Goal: Information Seeking & Learning: Learn about a topic

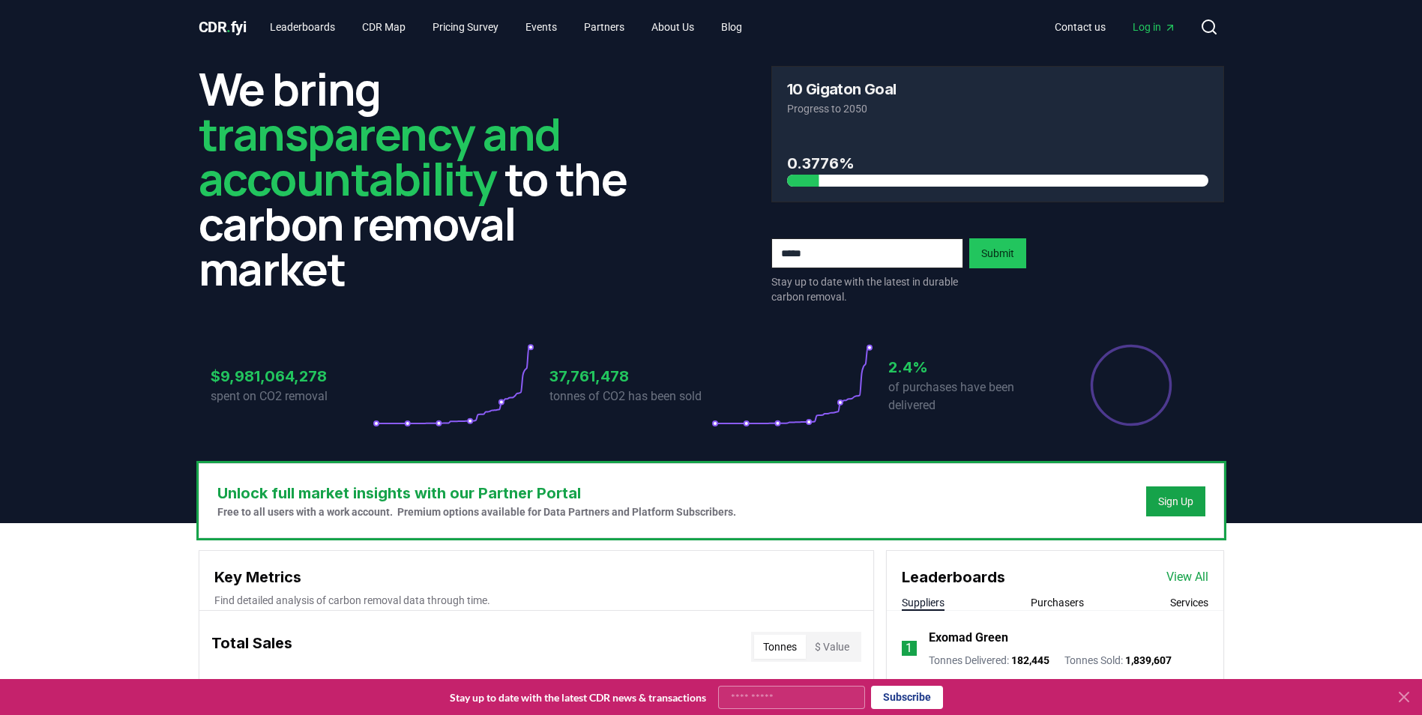
click at [1411, 696] on icon at bounding box center [1404, 697] width 18 height 18
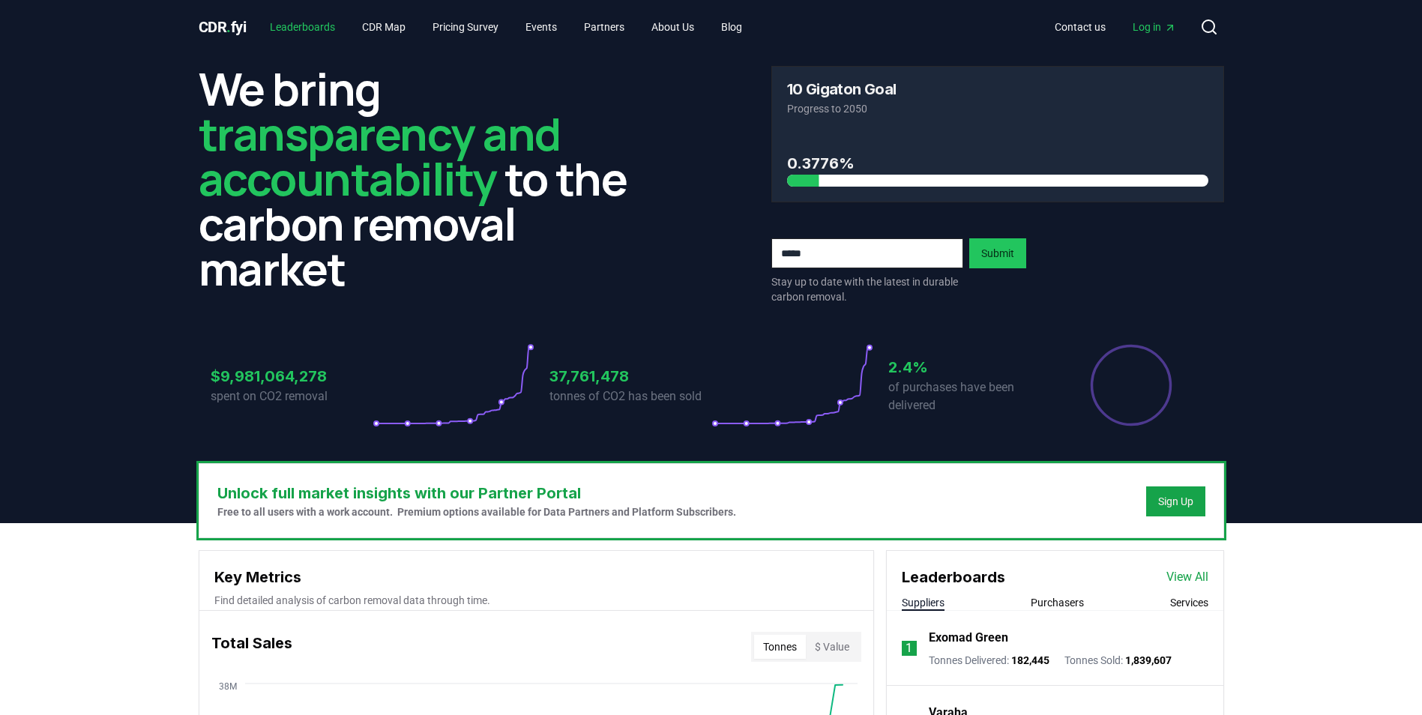
click at [301, 27] on link "Leaderboards" at bounding box center [302, 26] width 89 height 27
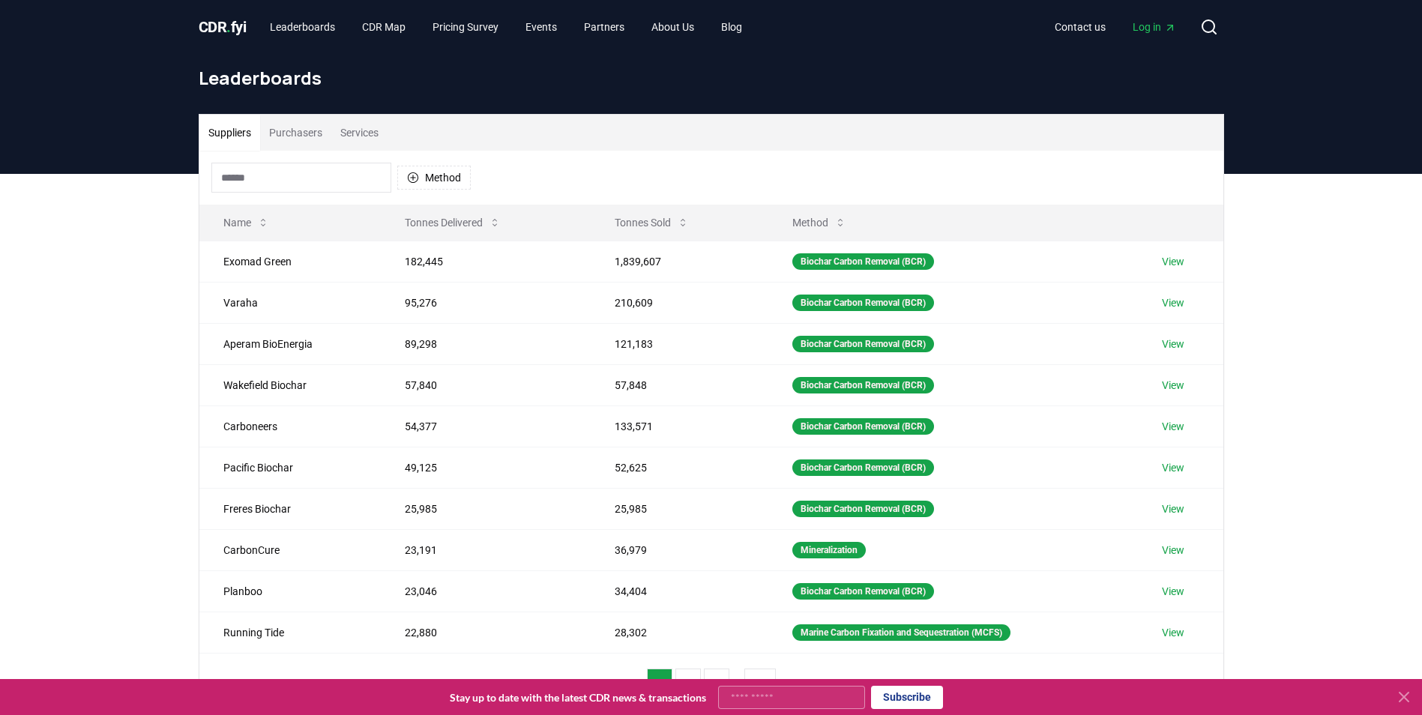
click at [257, 171] on input at bounding box center [301, 178] width 180 height 30
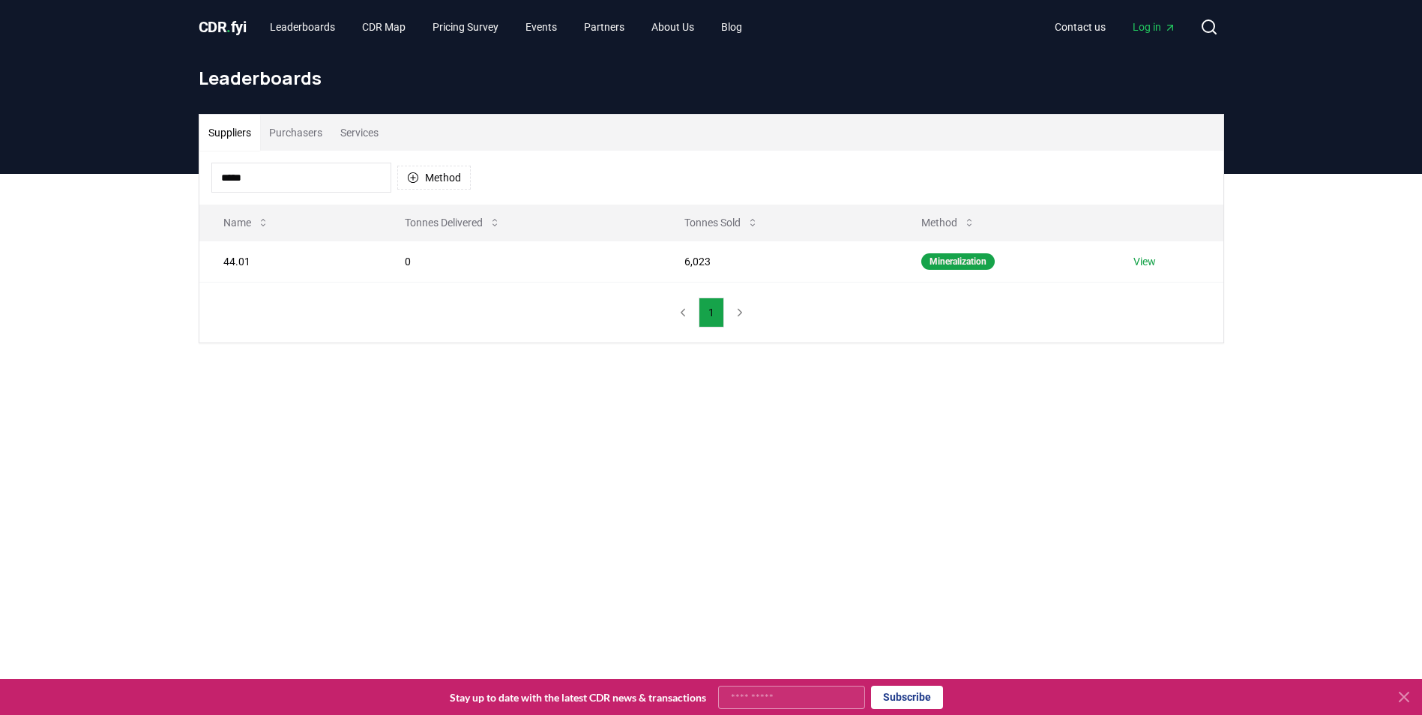
drag, startPoint x: 271, startPoint y: 172, endPoint x: 81, endPoint y: 172, distance: 190.4
click at [81, 172] on div "CDR . fyi Leaderboards CDR Map Pricing Survey Events Partners About Us Blog Con…" at bounding box center [711, 554] width 1422 height 1108
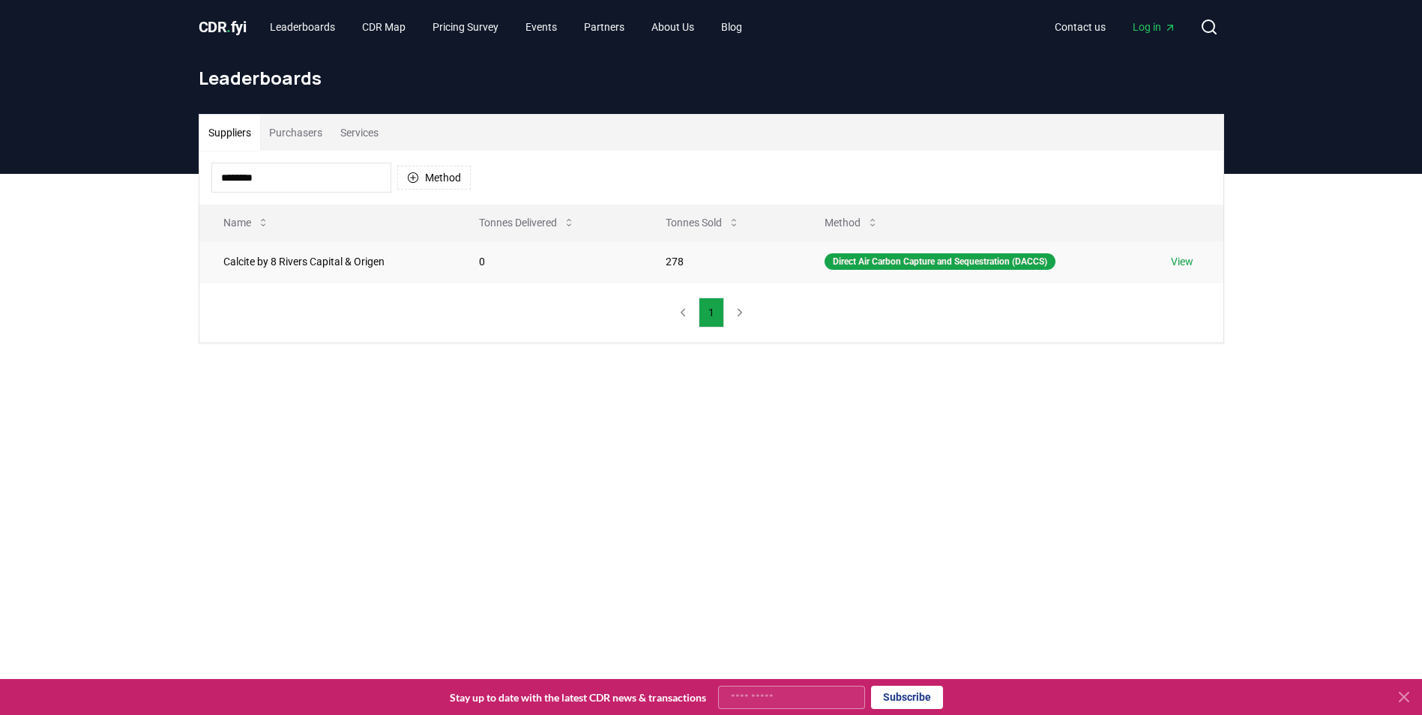
type input "********"
click at [1187, 261] on link "View" at bounding box center [1182, 261] width 22 height 15
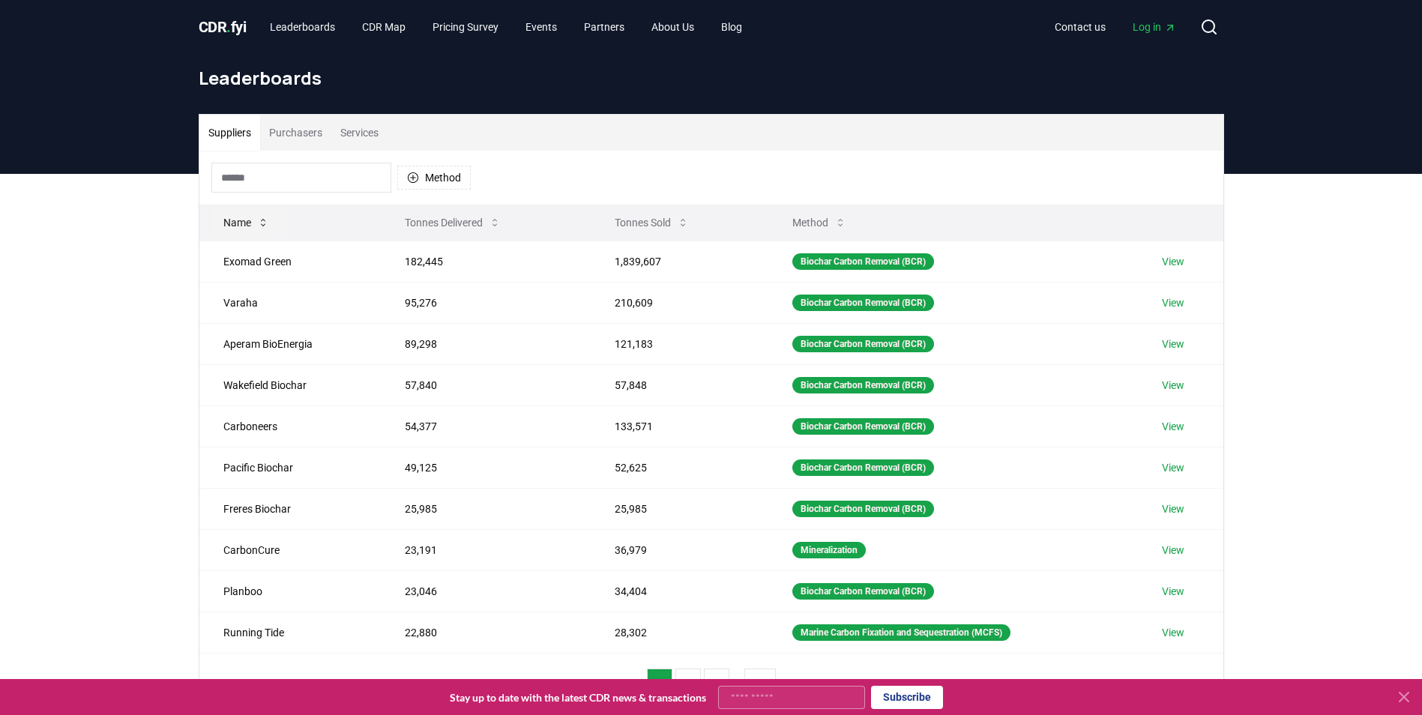
click at [256, 225] on button "Name" at bounding box center [246, 223] width 70 height 30
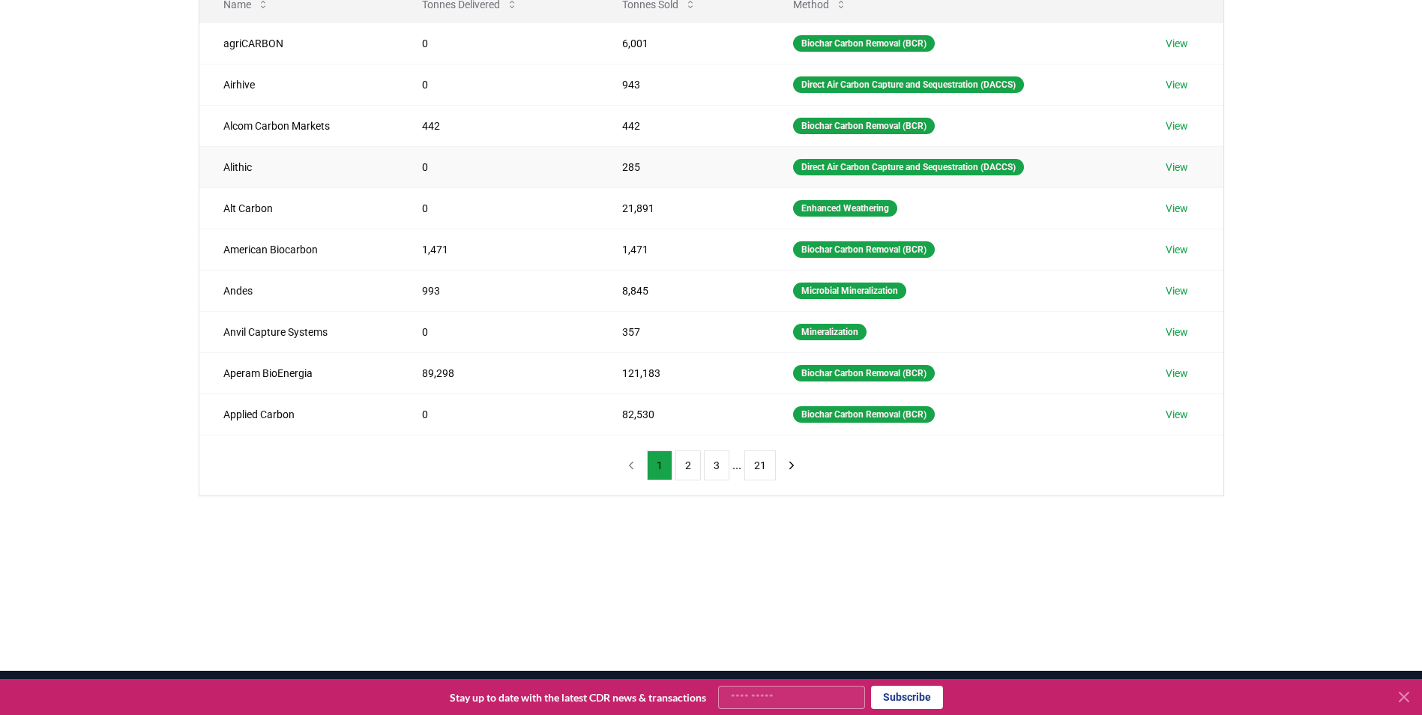
scroll to position [225, 0]
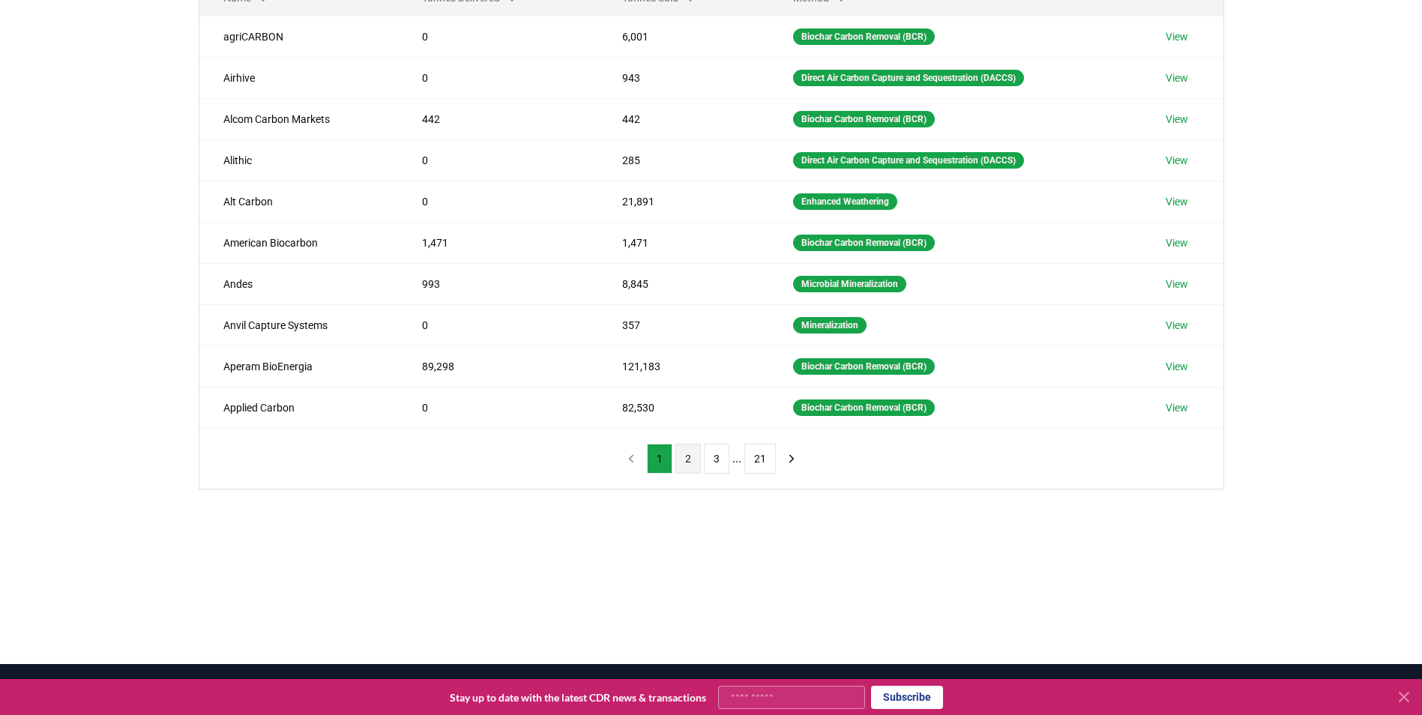
click at [687, 461] on button "2" at bounding box center [687, 459] width 25 height 30
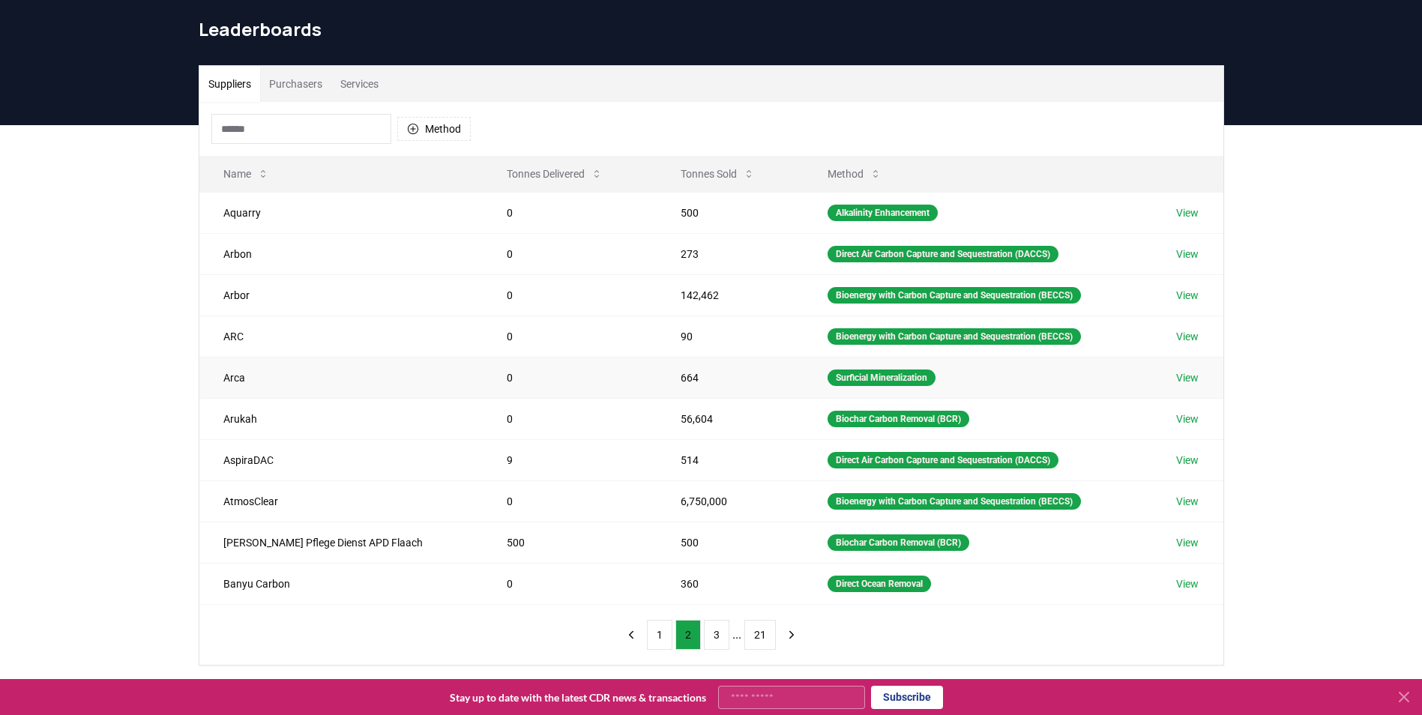
scroll to position [75, 0]
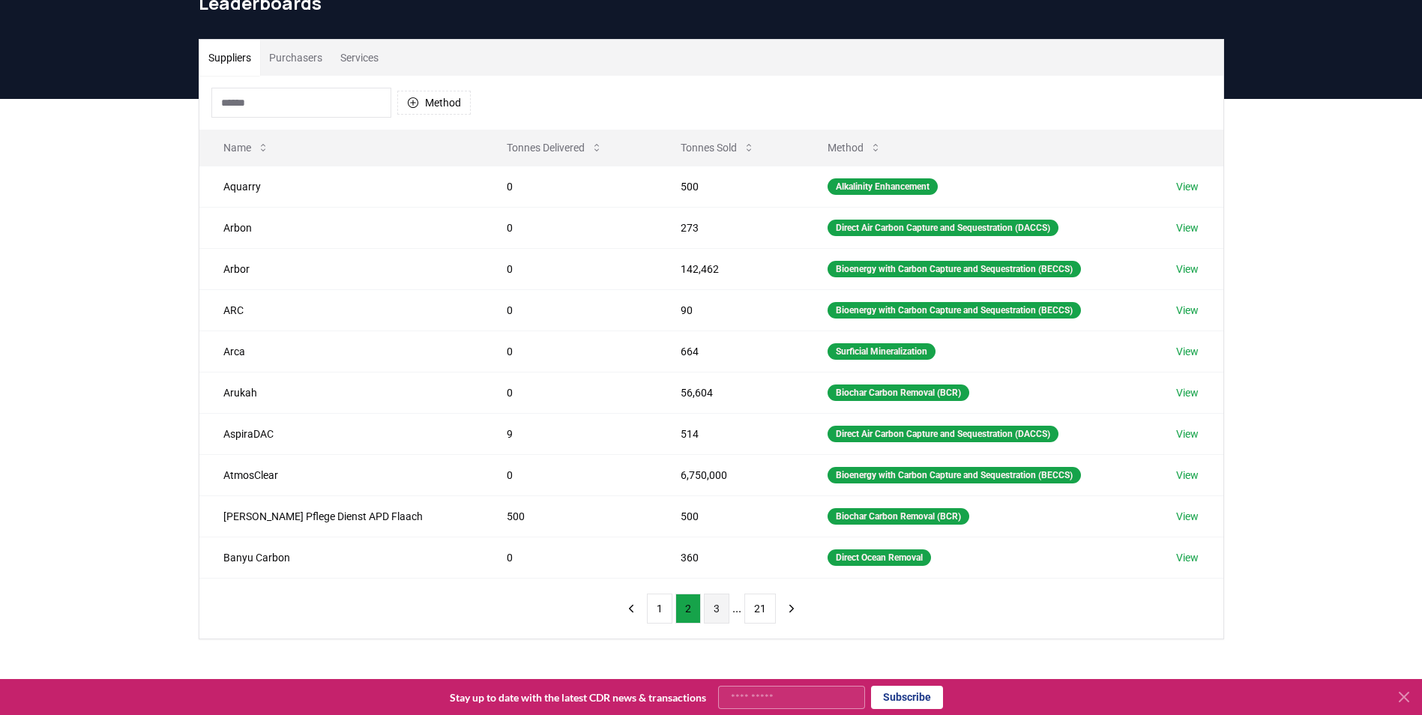
click at [715, 597] on button "3" at bounding box center [716, 609] width 25 height 30
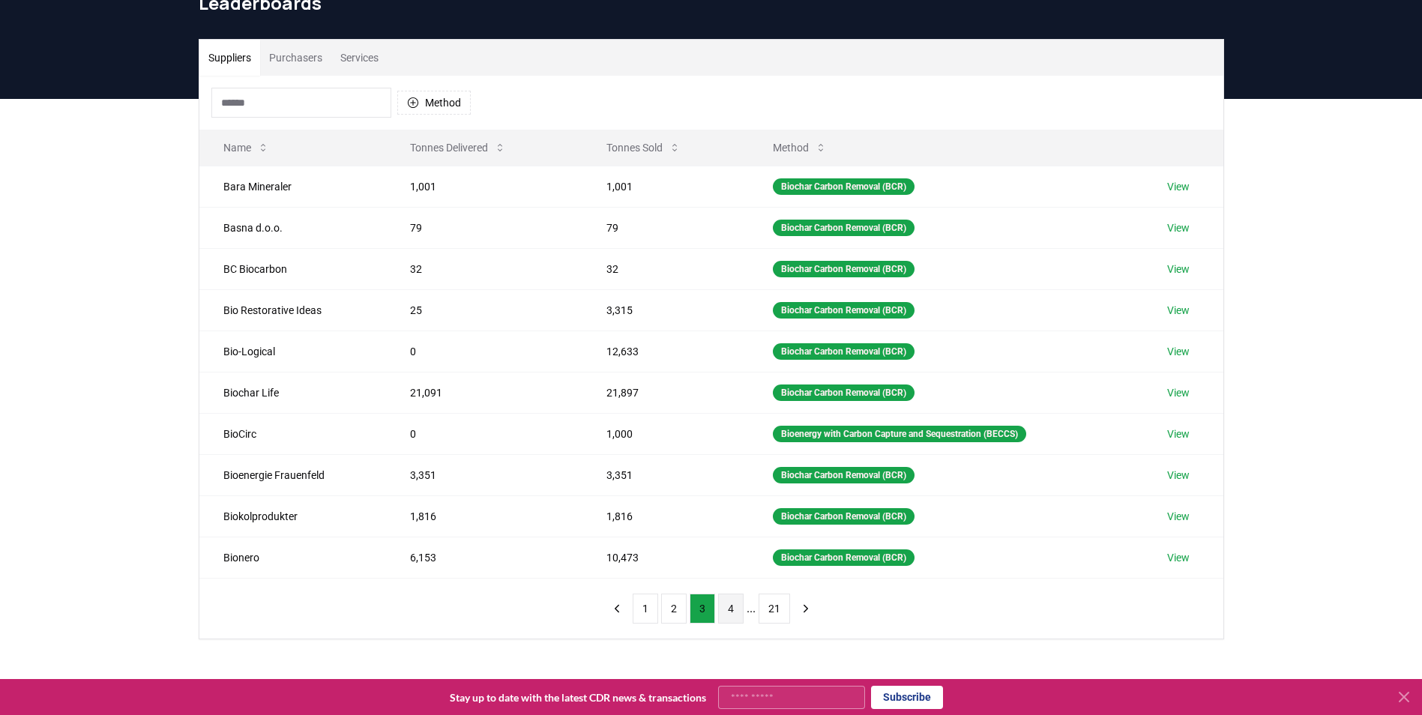
click at [728, 612] on button "4" at bounding box center [730, 609] width 25 height 30
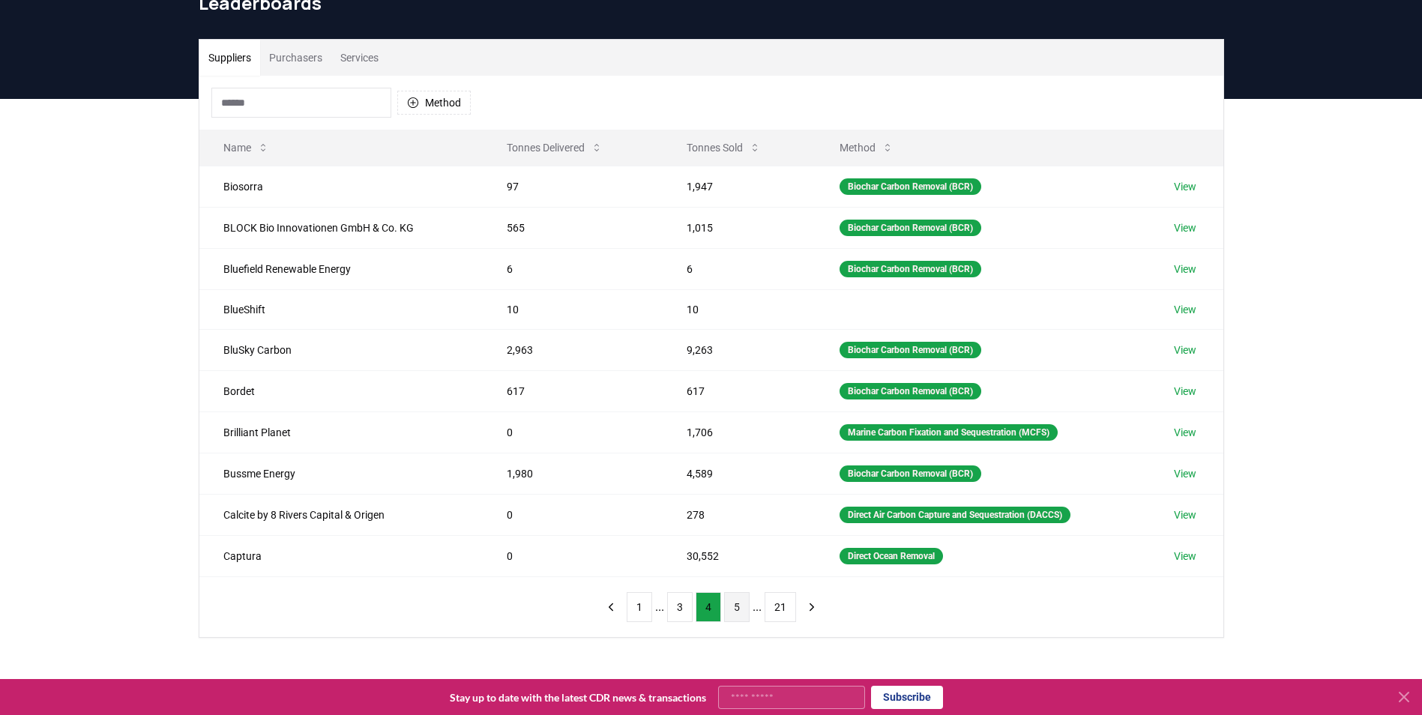
click at [734, 612] on button "5" at bounding box center [736, 607] width 25 height 30
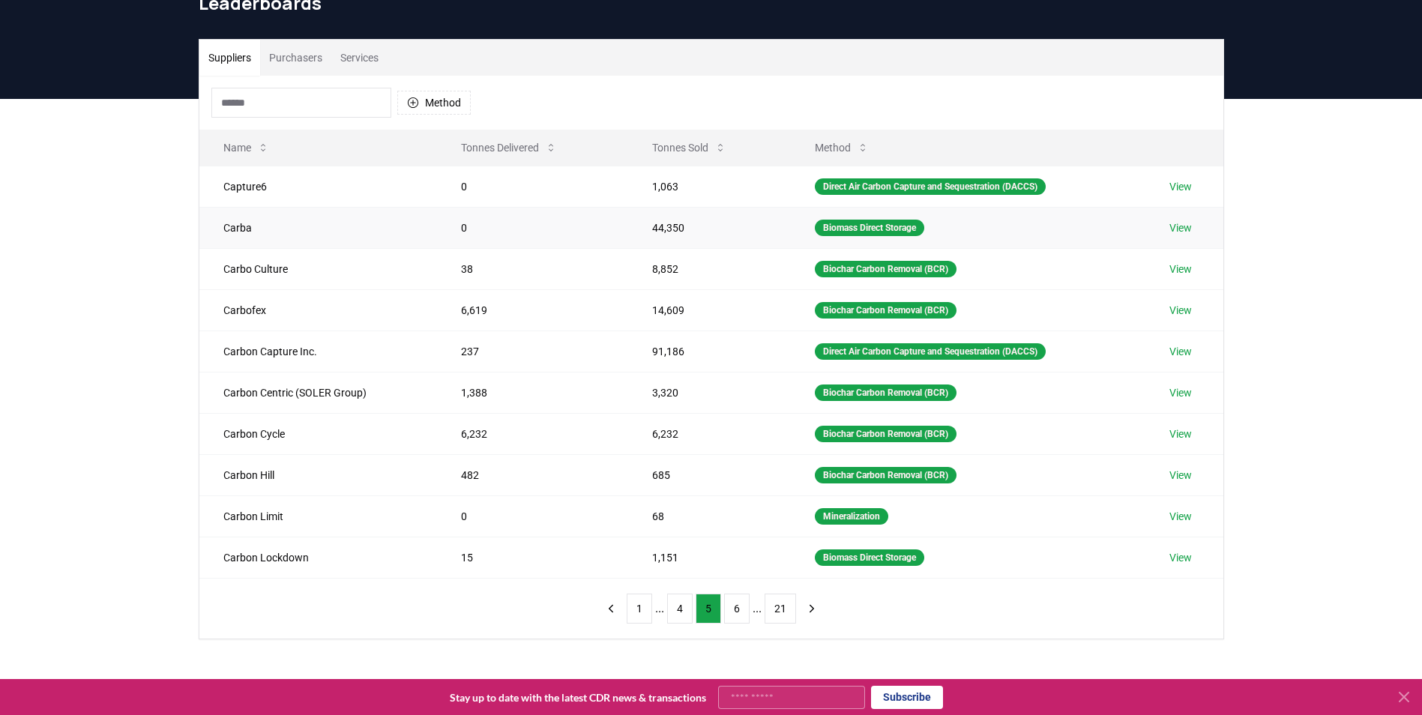
click at [1184, 231] on link "View" at bounding box center [1180, 227] width 22 height 15
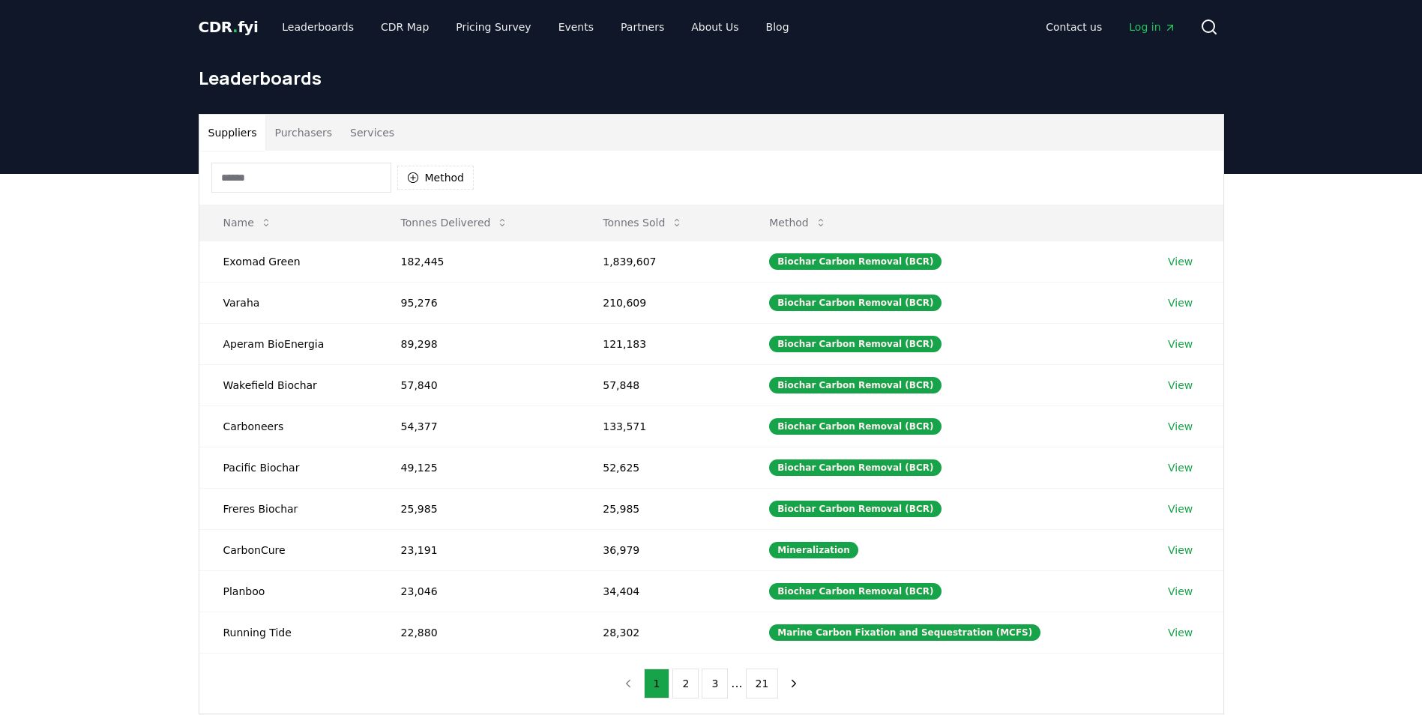
scroll to position [75, 0]
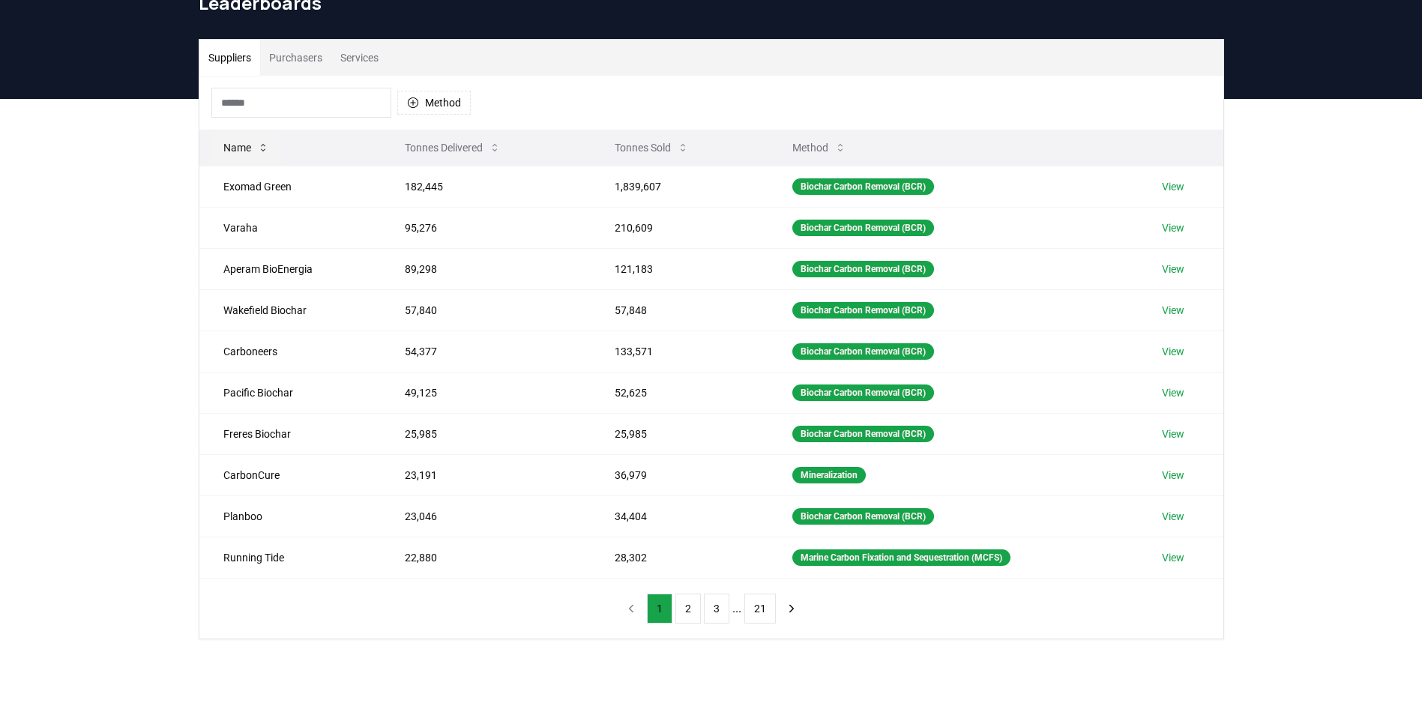
click at [256, 151] on button "Name" at bounding box center [246, 148] width 70 height 30
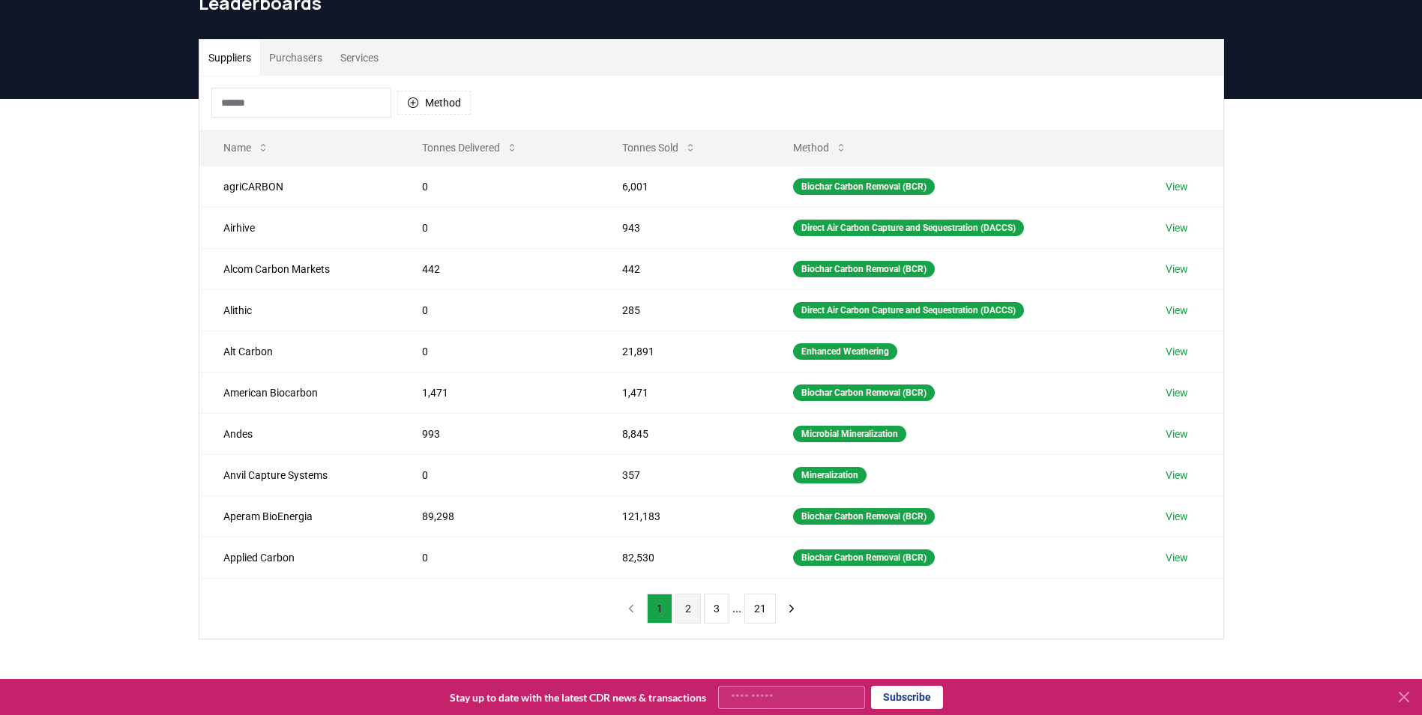
click at [690, 610] on button "2" at bounding box center [687, 609] width 25 height 30
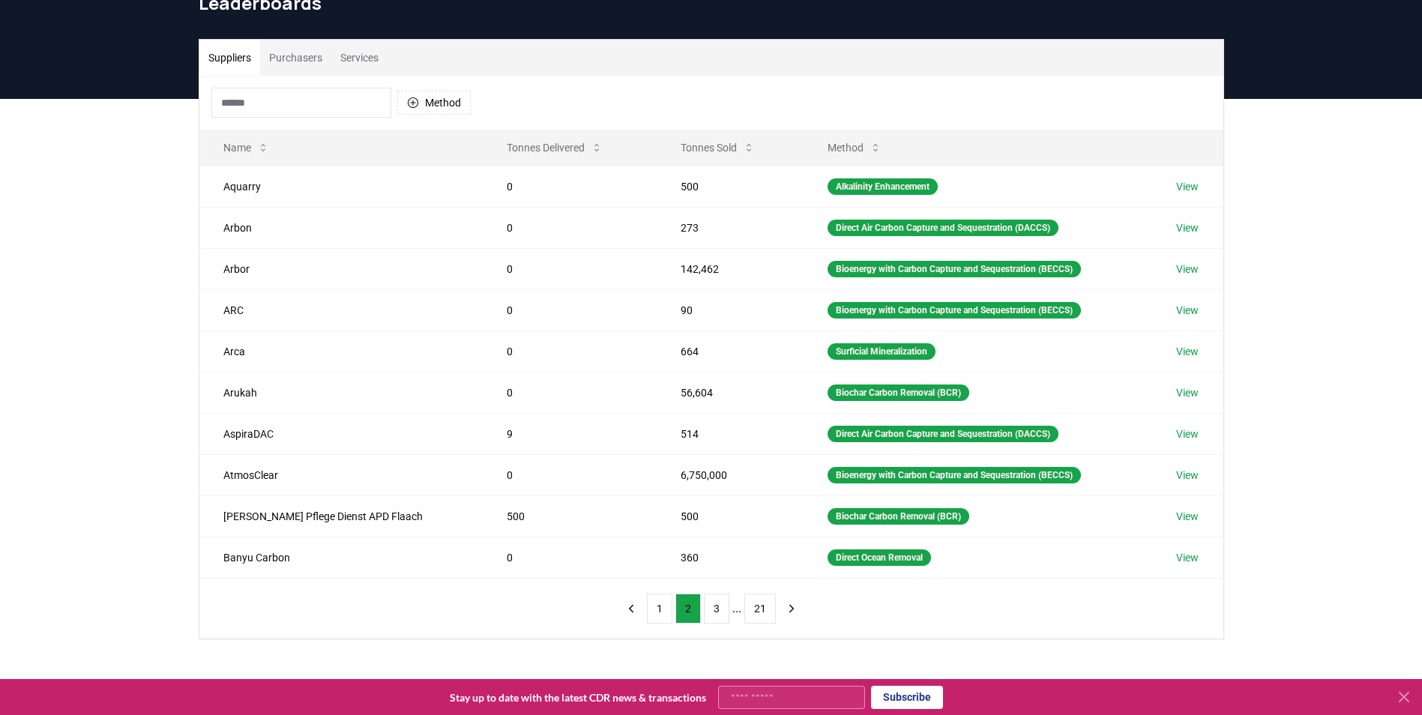
click at [327, 103] on input at bounding box center [301, 103] width 180 height 30
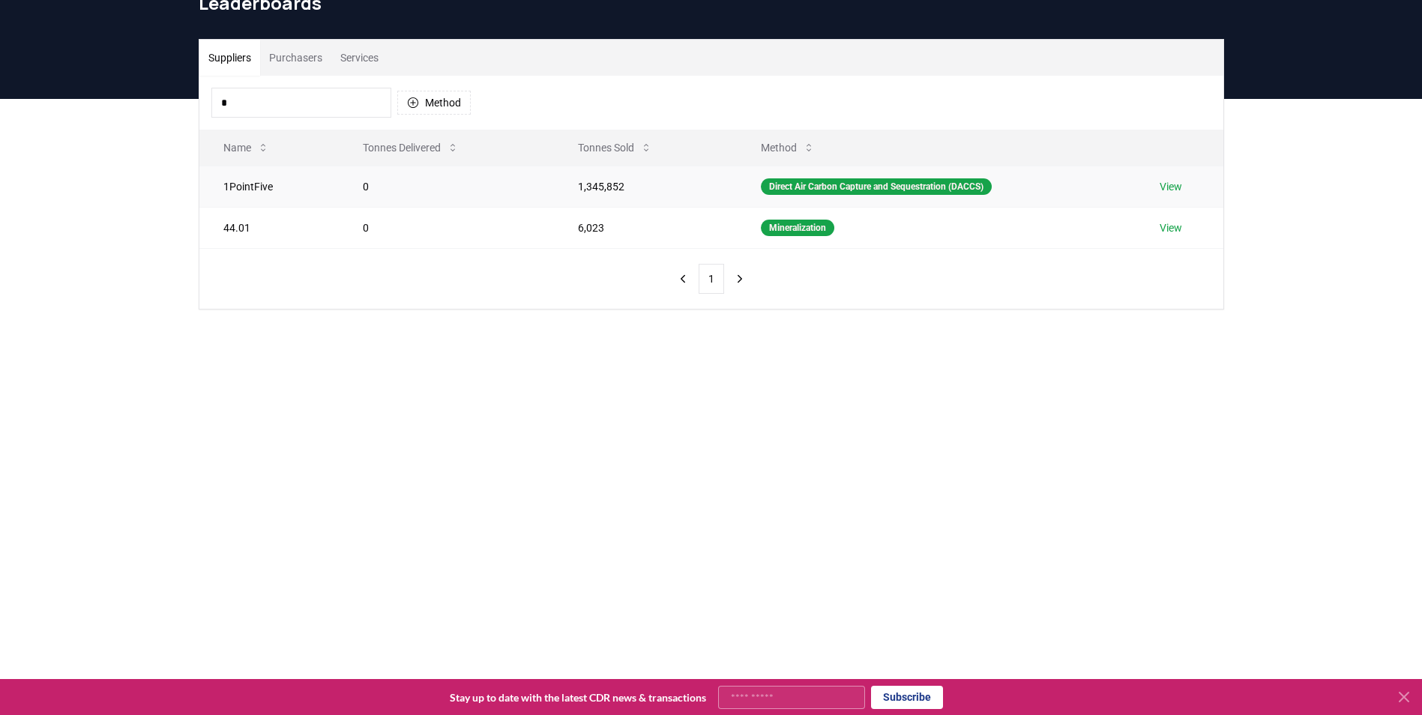
type input "*"
click at [1178, 186] on link "View" at bounding box center [1171, 186] width 22 height 15
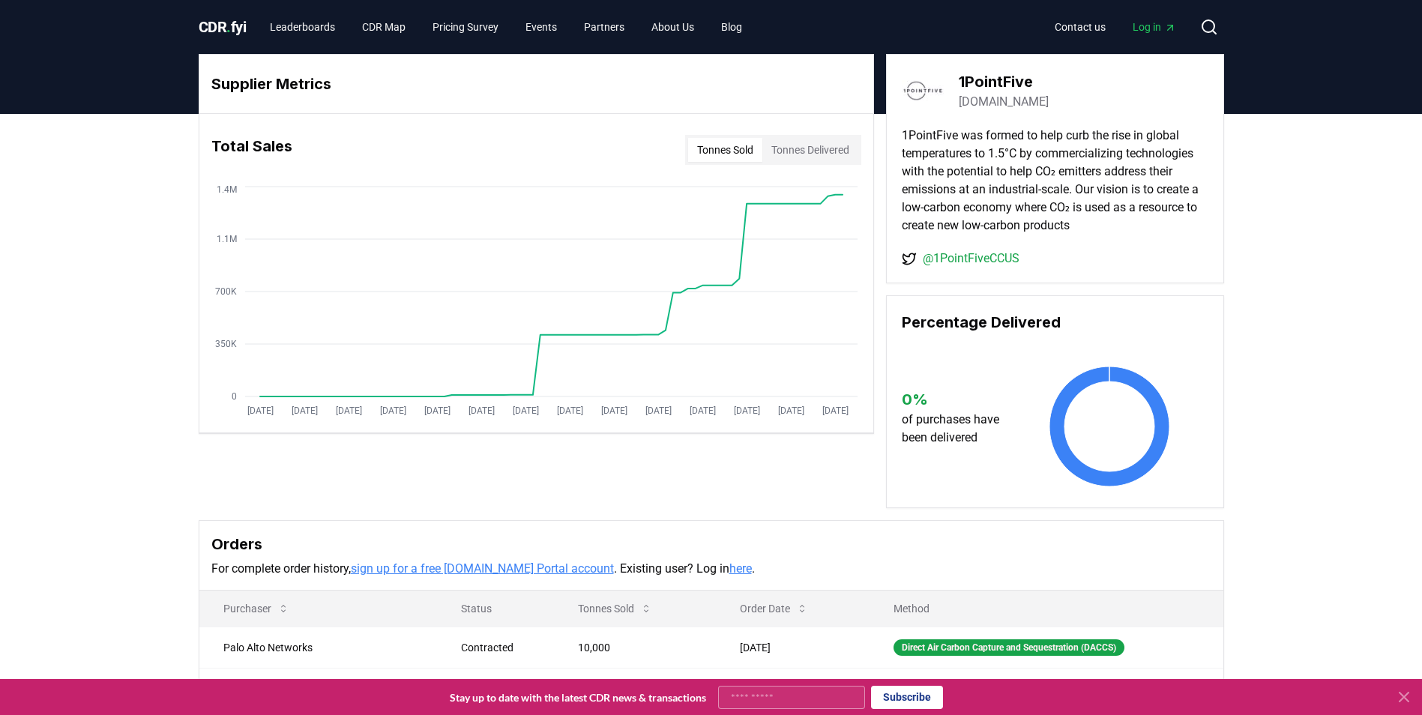
click at [818, 152] on button "Tonnes Delivered" at bounding box center [810, 150] width 96 height 24
click at [730, 154] on button "Tonnes Sold" at bounding box center [725, 150] width 74 height 24
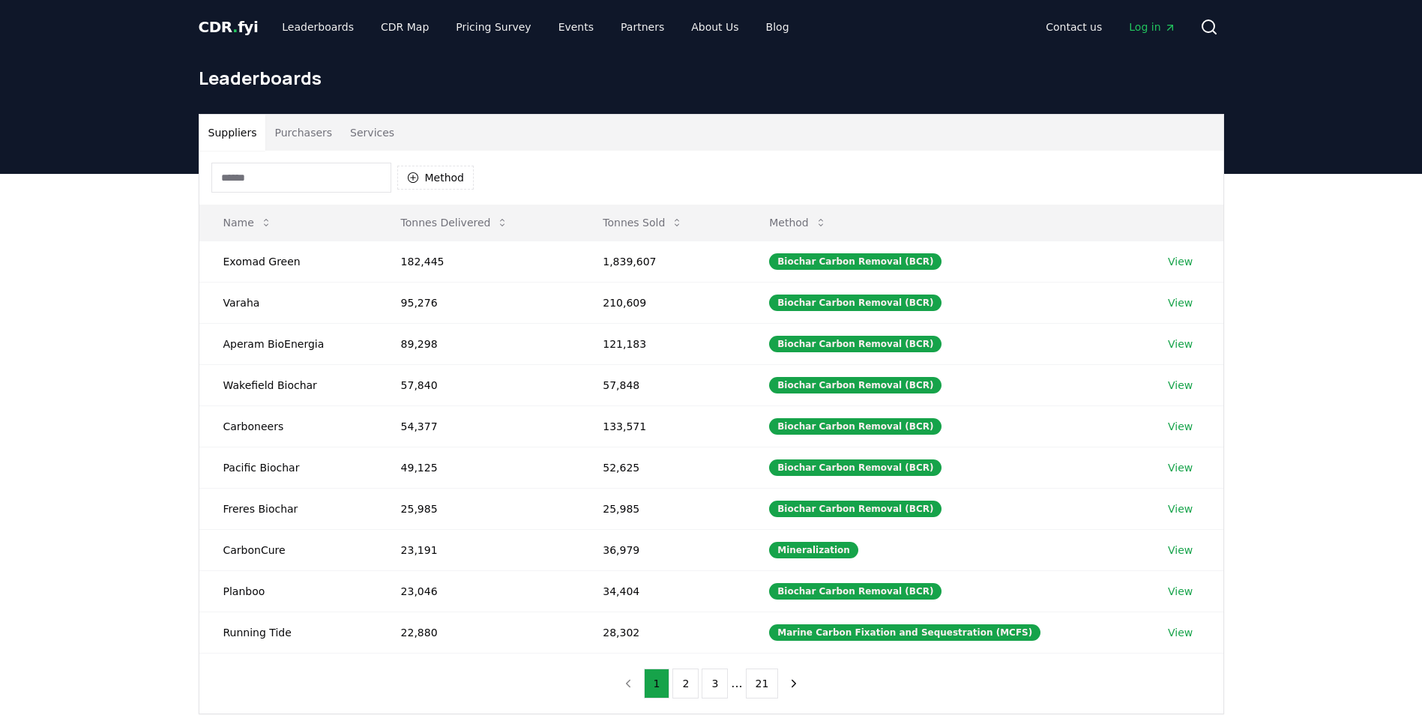
scroll to position [75, 0]
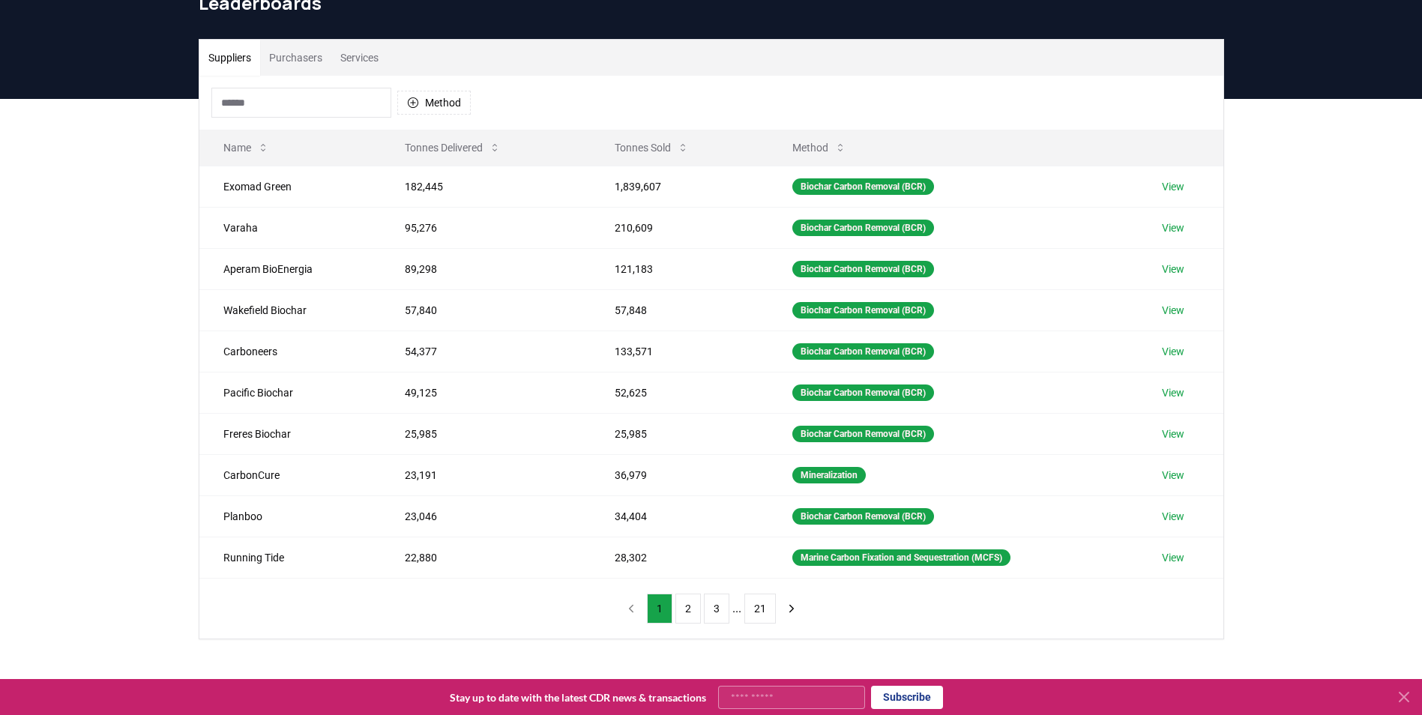
click at [283, 98] on input at bounding box center [301, 103] width 180 height 30
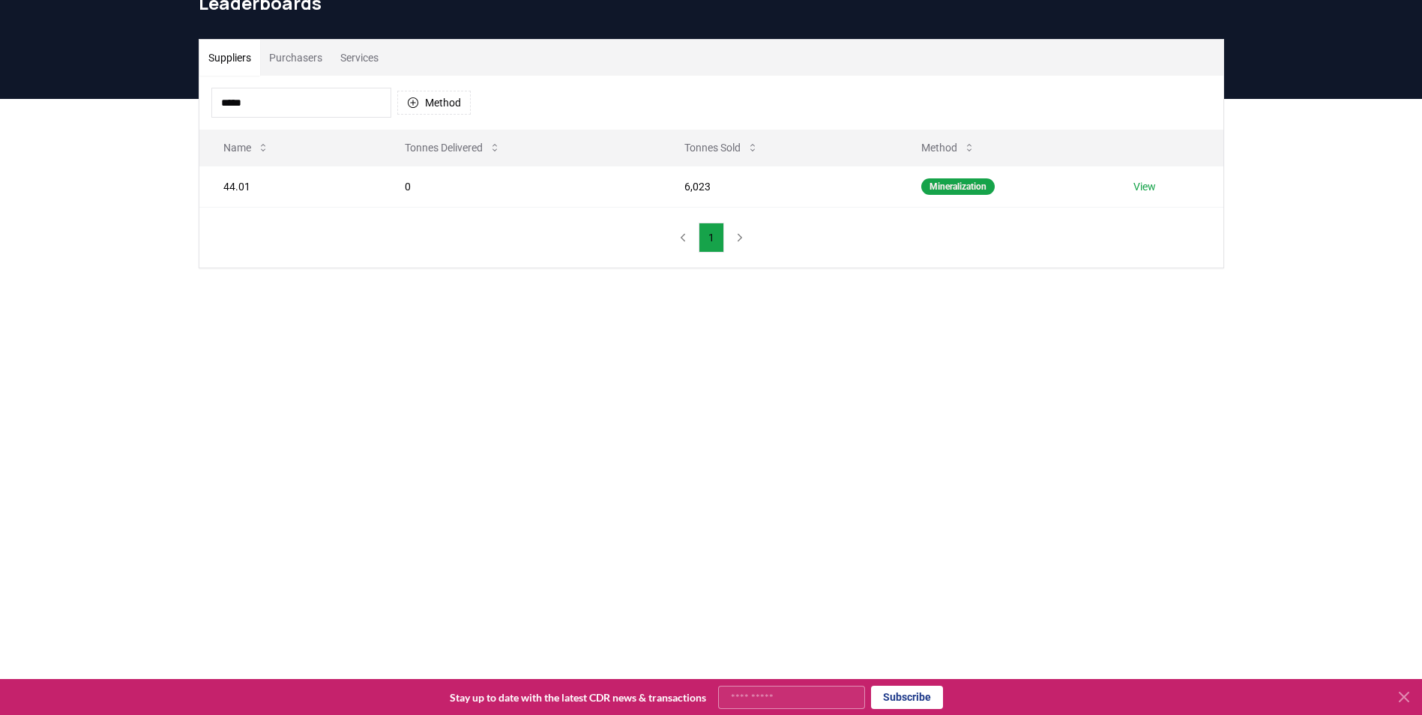
drag, startPoint x: 274, startPoint y: 106, endPoint x: 205, endPoint y: 86, distance: 71.7
click at [205, 86] on div "***** Method" at bounding box center [711, 103] width 1024 height 54
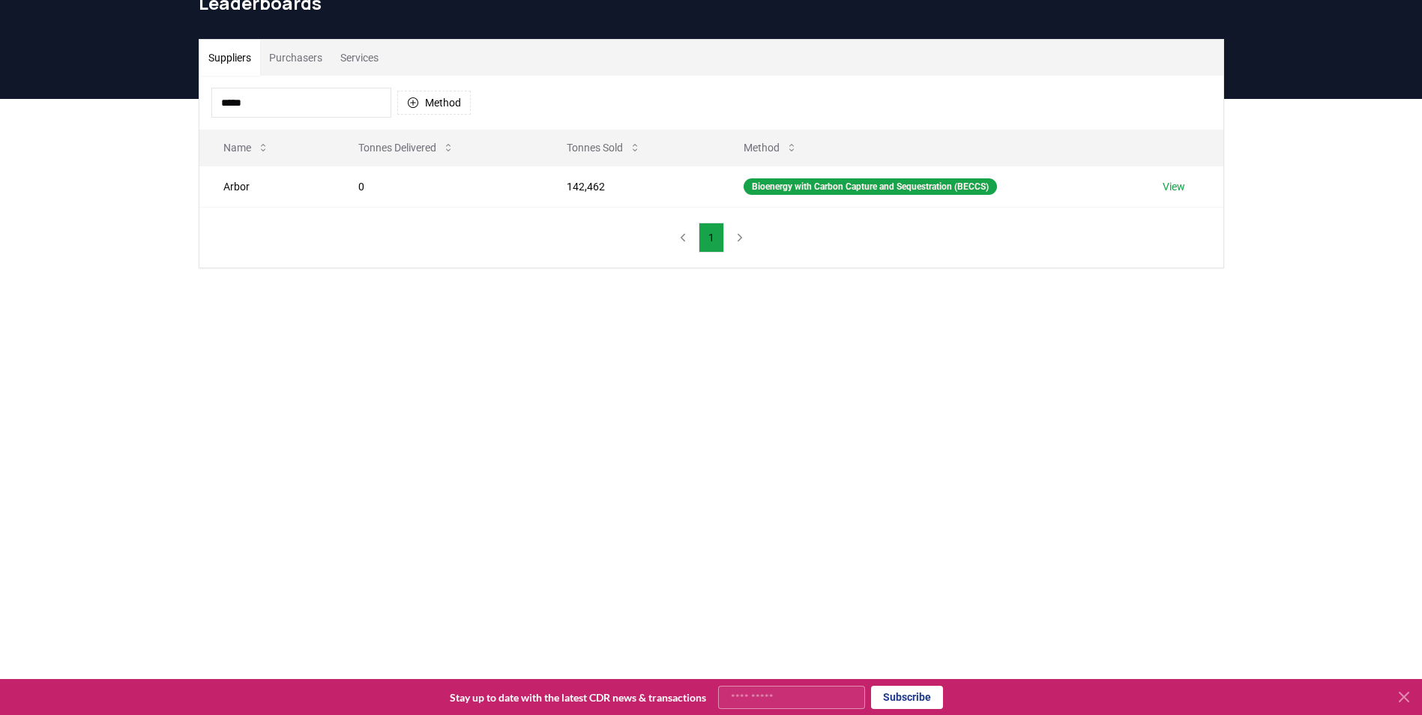
type input "*****"
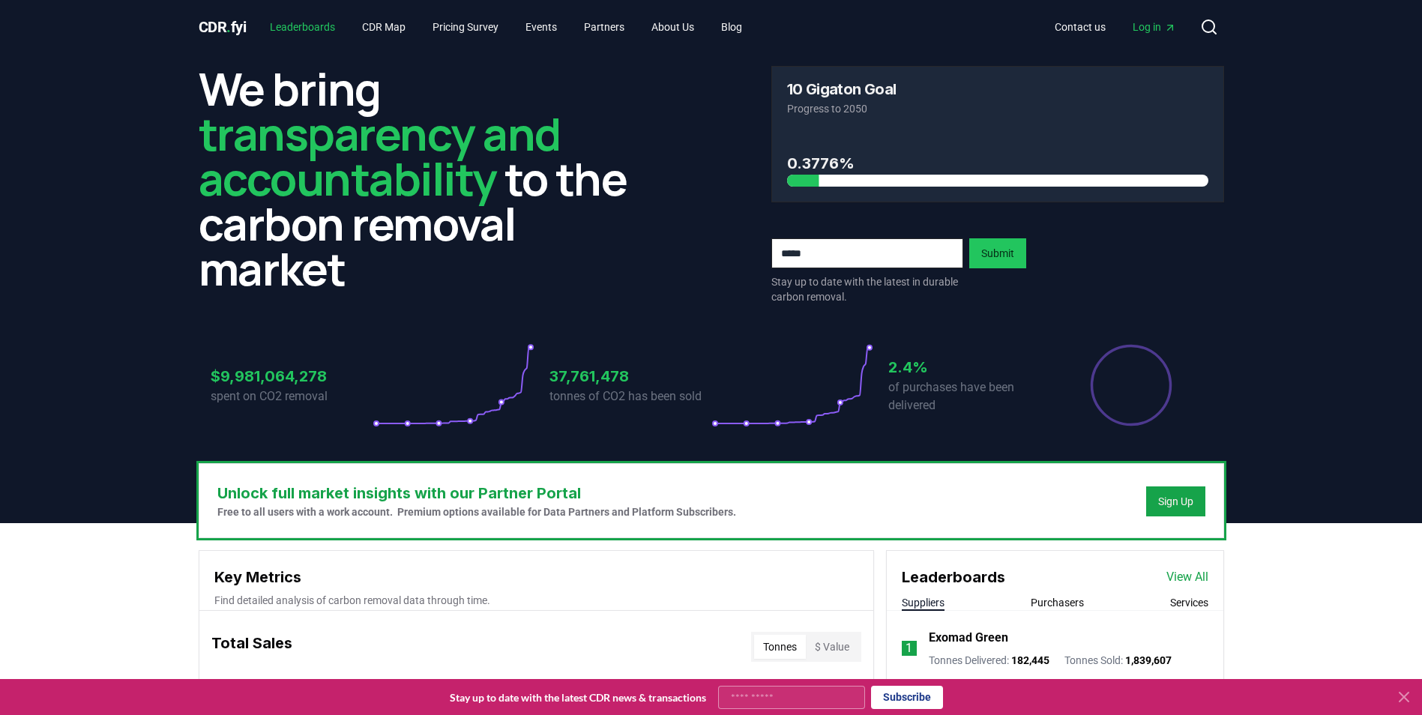
click at [305, 25] on link "Leaderboards" at bounding box center [302, 26] width 89 height 27
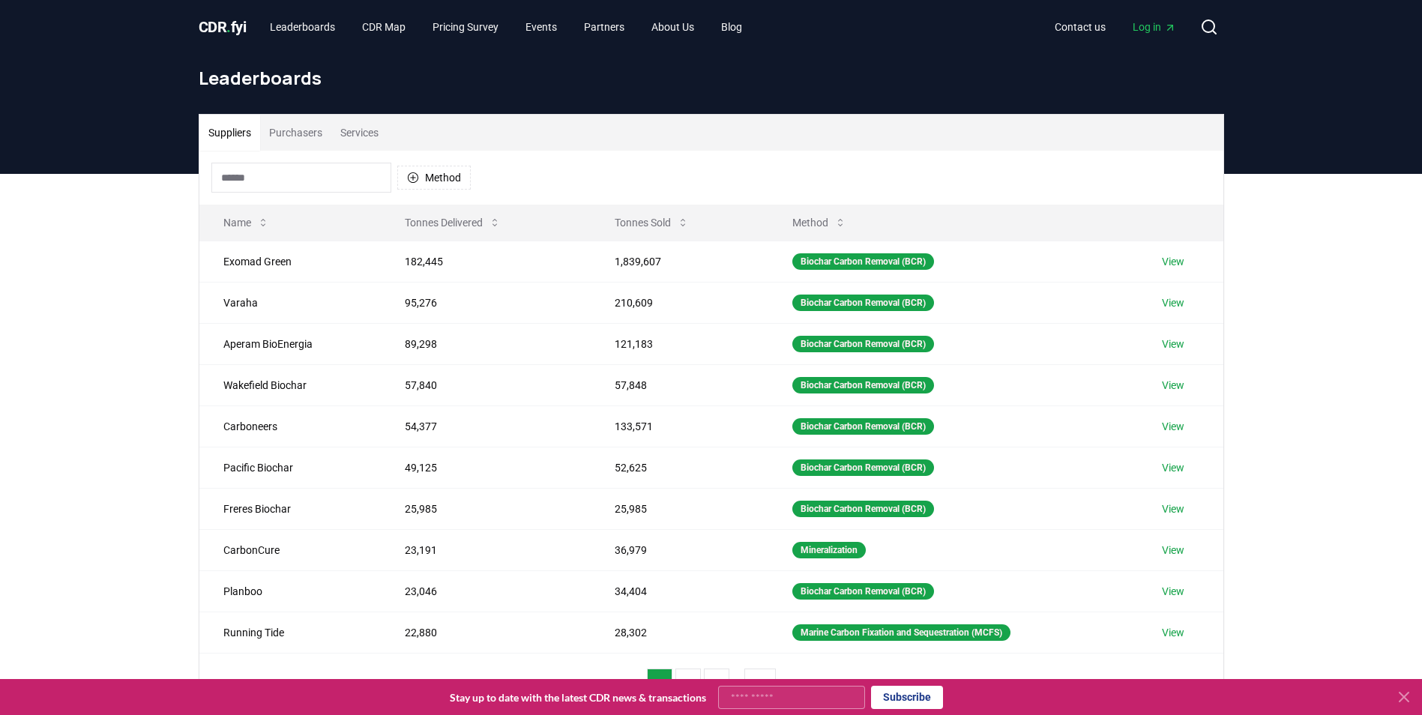
click at [313, 169] on input at bounding box center [301, 178] width 180 height 30
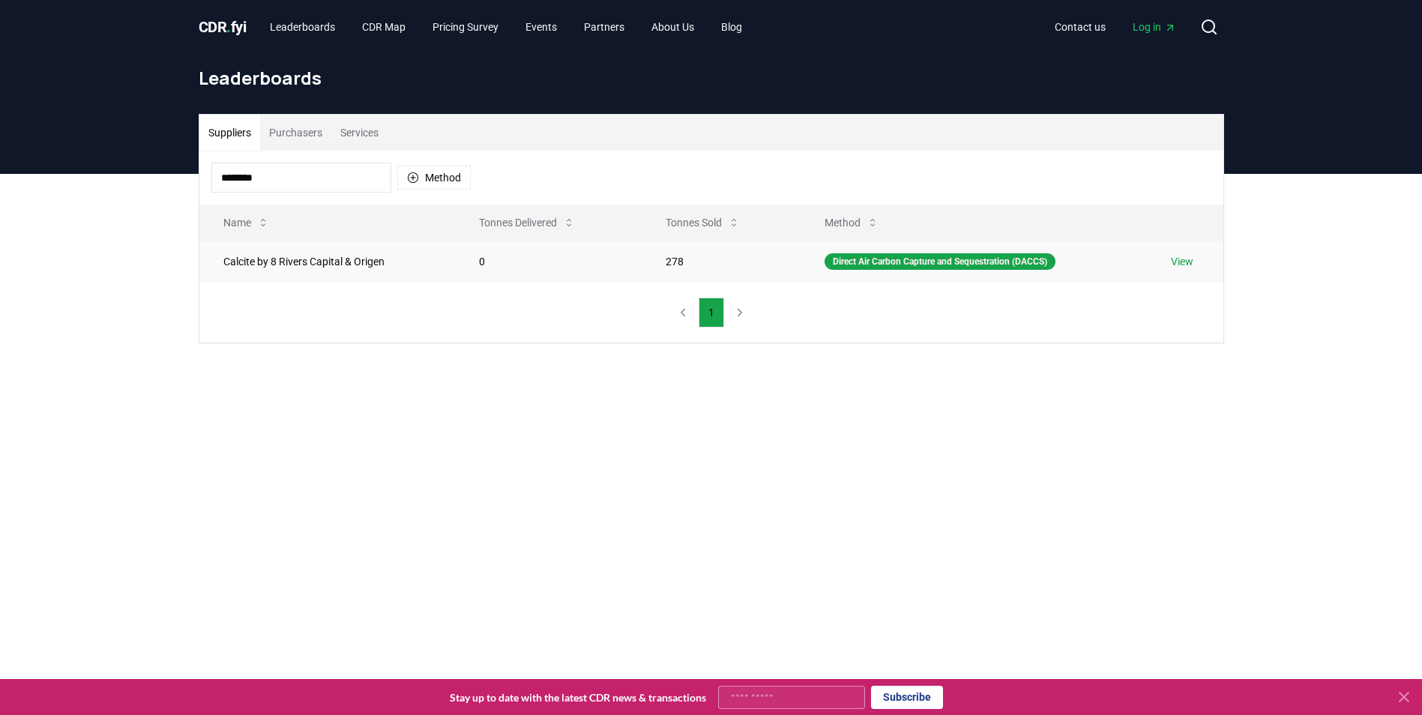
type input "********"
click at [1183, 261] on link "View" at bounding box center [1182, 261] width 22 height 15
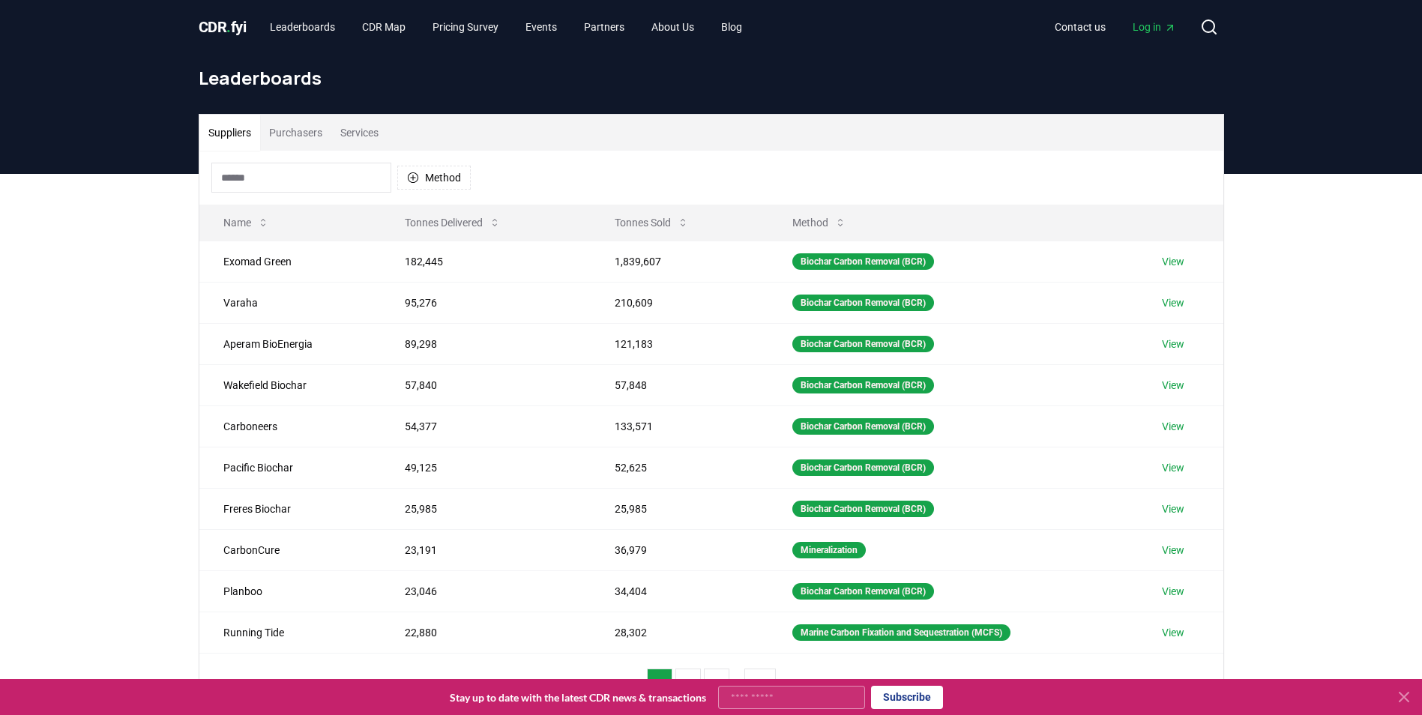
click at [312, 176] on input at bounding box center [301, 178] width 180 height 30
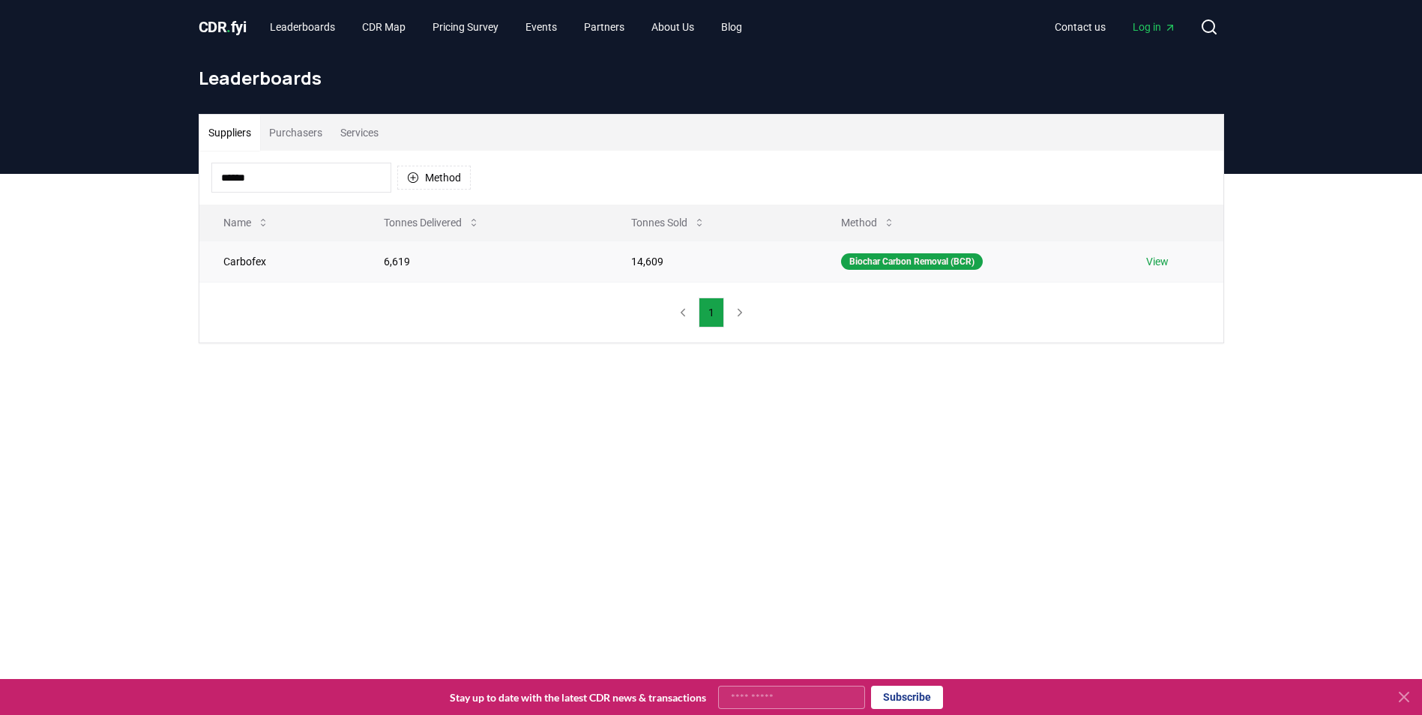
type input "******"
click at [1165, 265] on link "View" at bounding box center [1157, 261] width 22 height 15
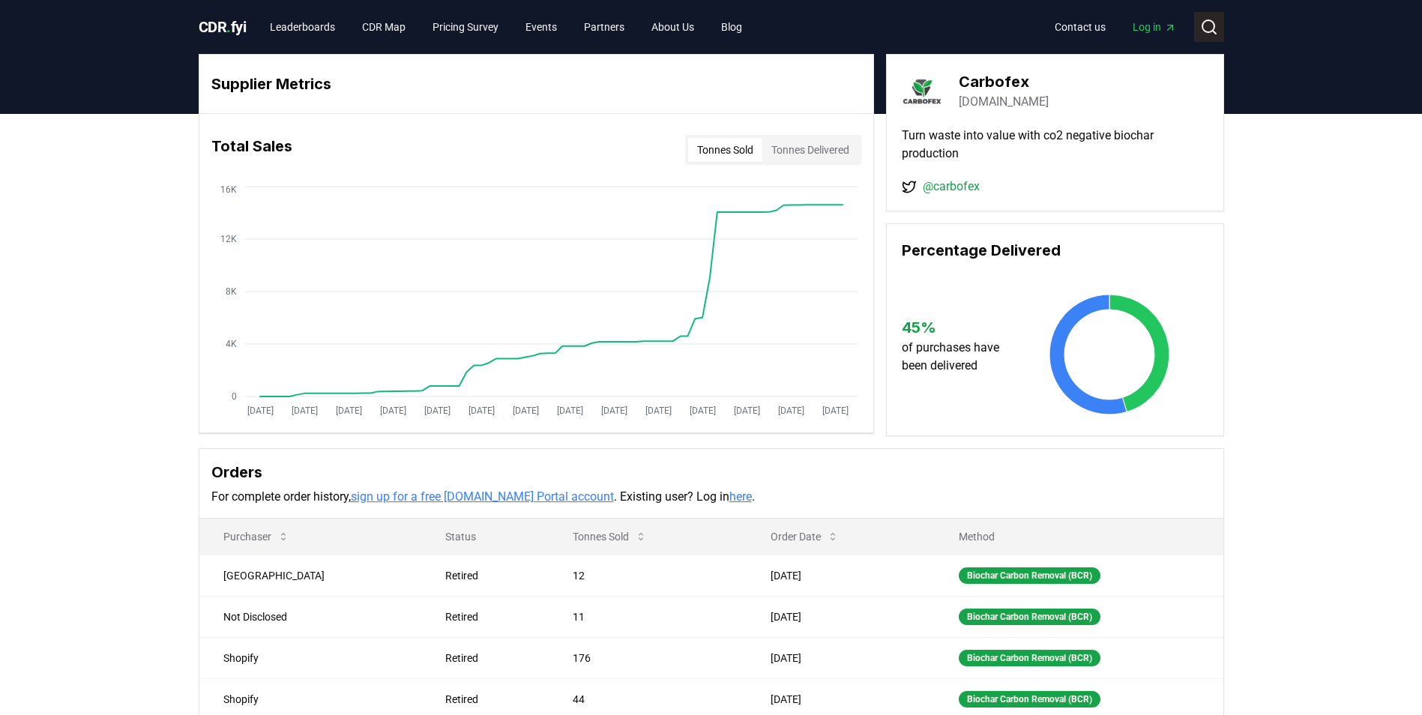
click at [1213, 31] on icon at bounding box center [1213, 32] width 3 height 3
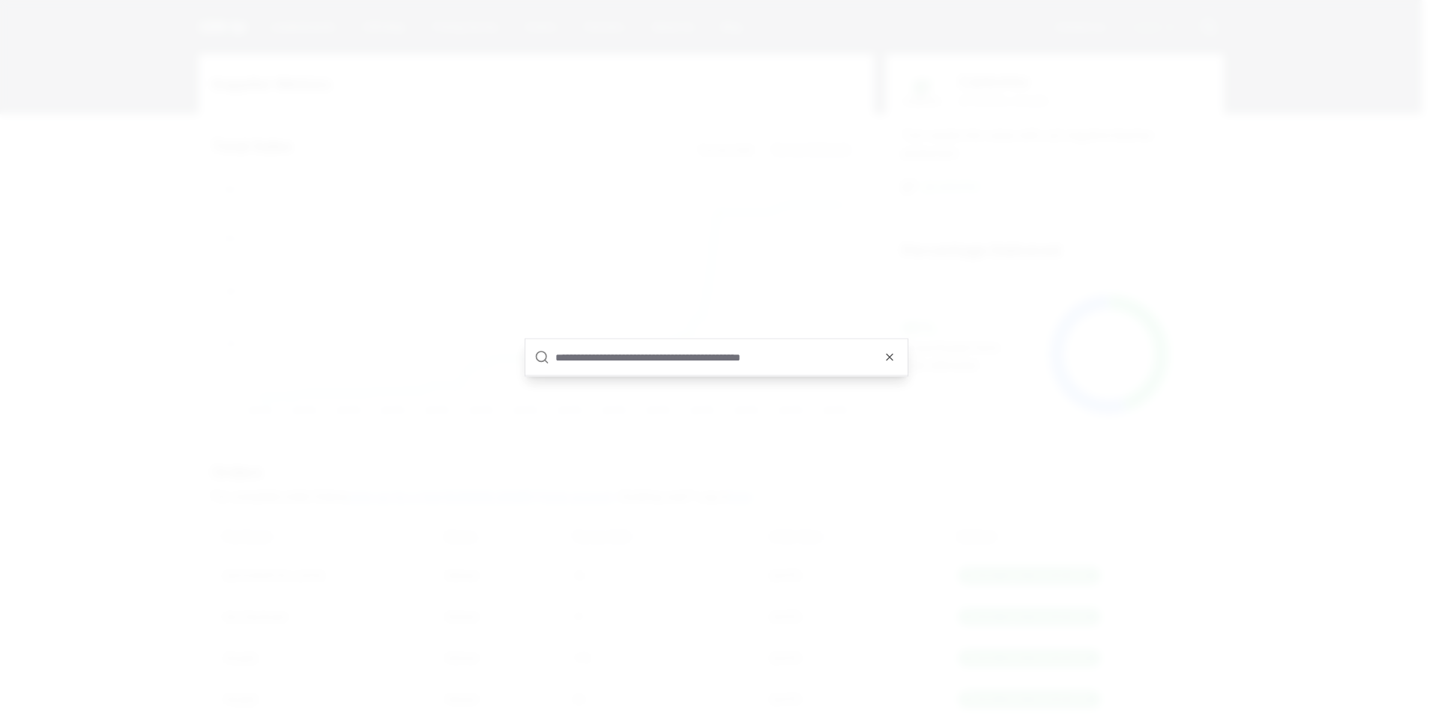
click at [744, 368] on input "text" at bounding box center [726, 358] width 343 height 36
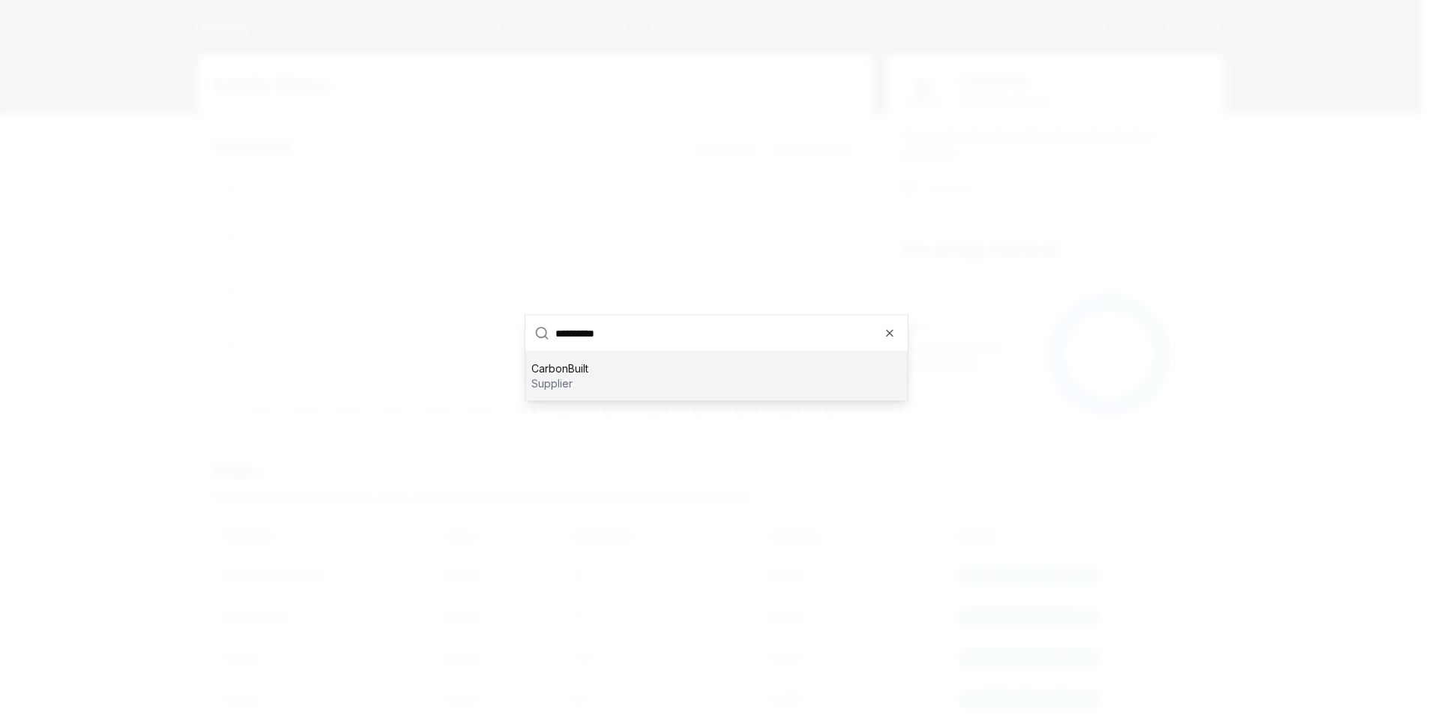
type input "**********"
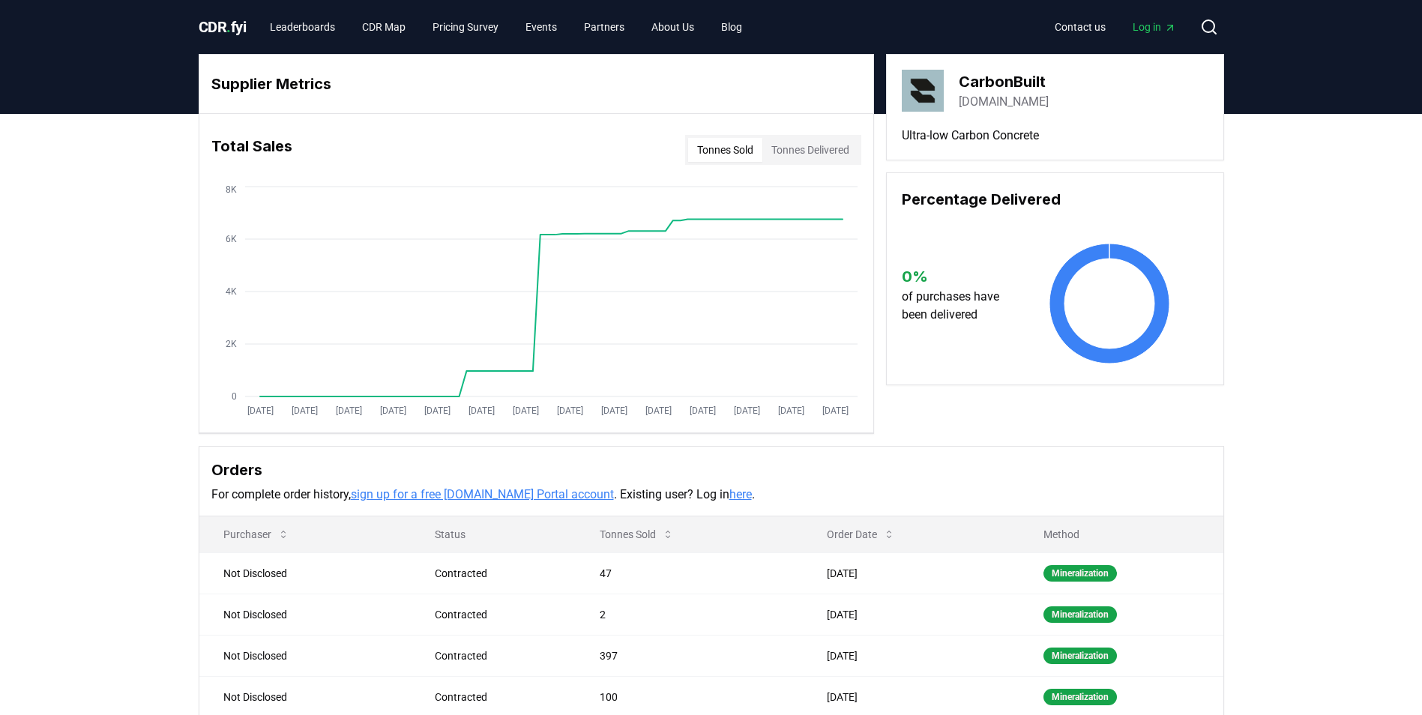
click at [813, 148] on button "Tonnes Delivered" at bounding box center [810, 150] width 96 height 24
